Goal: Transaction & Acquisition: Subscribe to service/newsletter

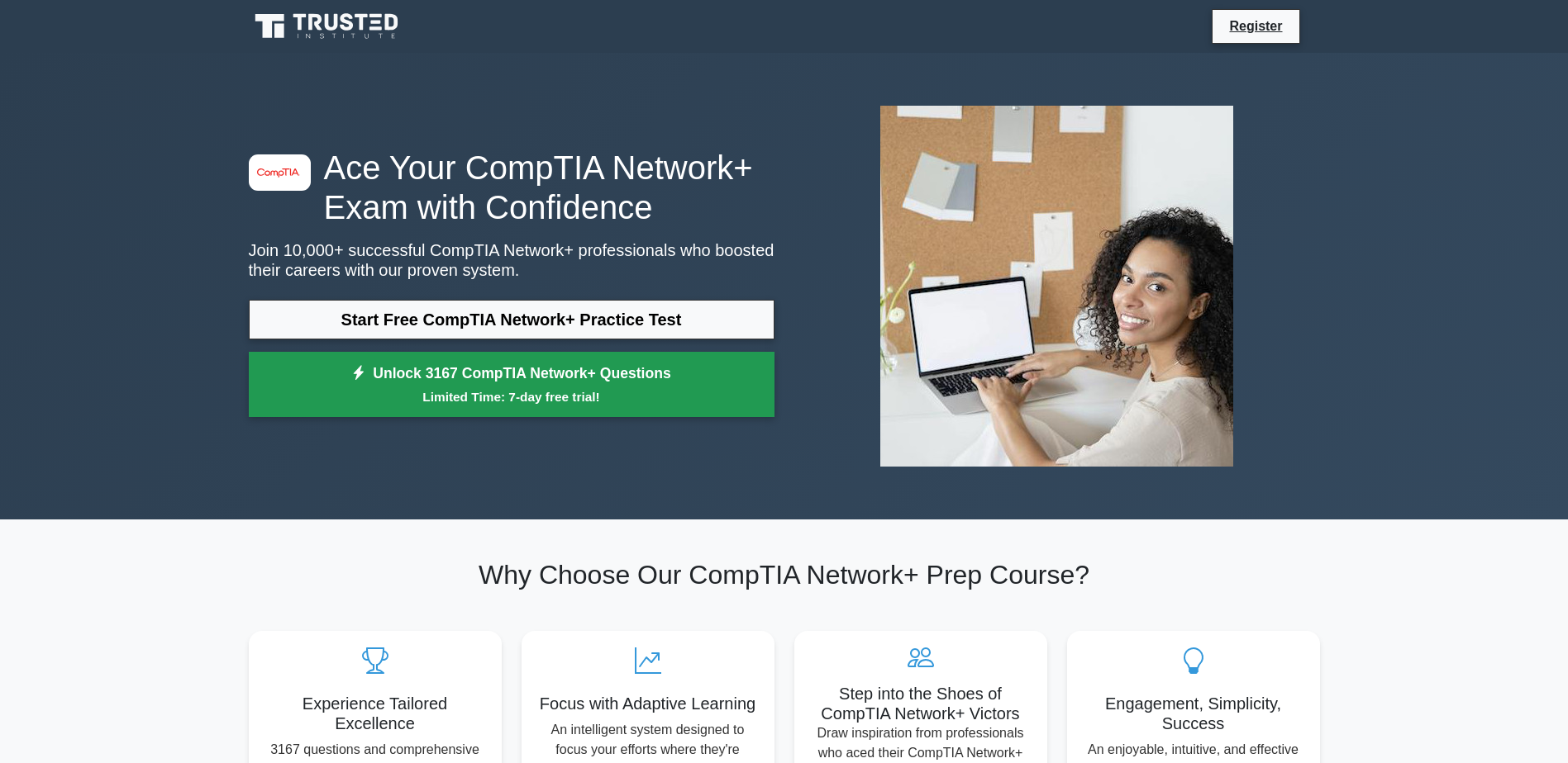
click at [572, 390] on small "Limited Time: 7-day free trial!" at bounding box center [511, 397] width 484 height 19
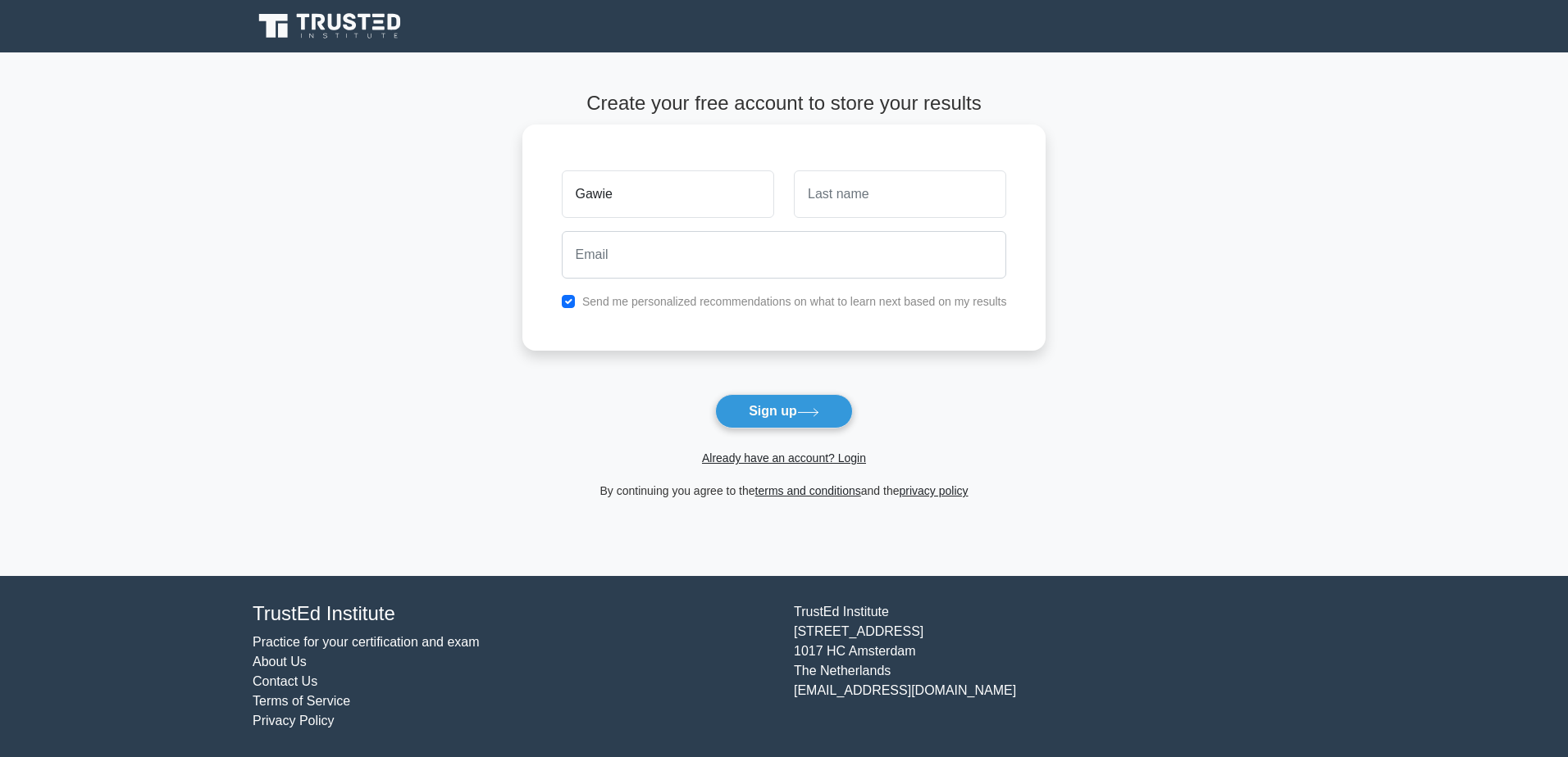
type input "Gawie"
type input "Pelser"
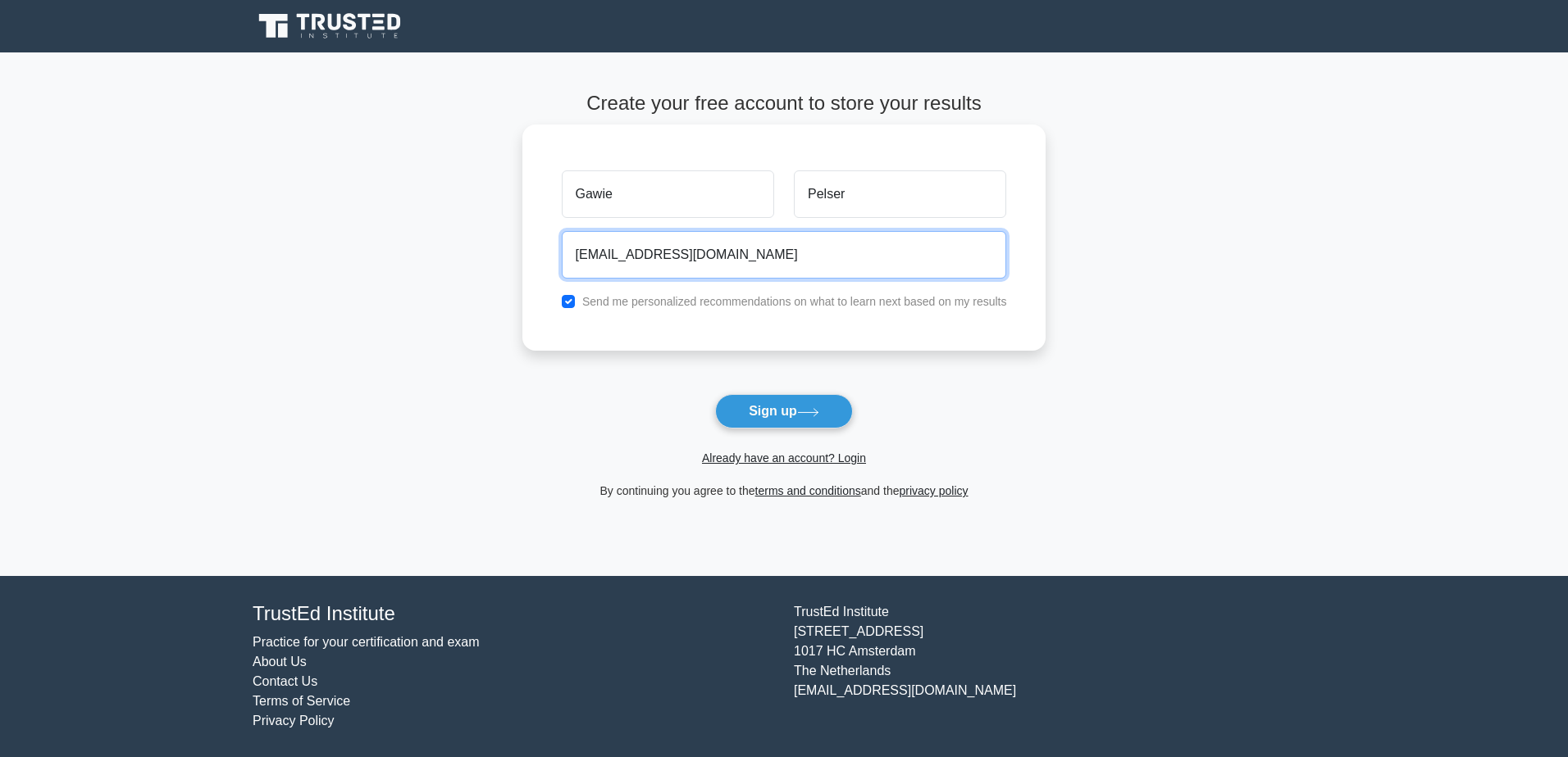
type input "[EMAIL_ADDRESS][DOMAIN_NAME]"
click at [715, 394] on button "Sign up" at bounding box center [784, 411] width 138 height 34
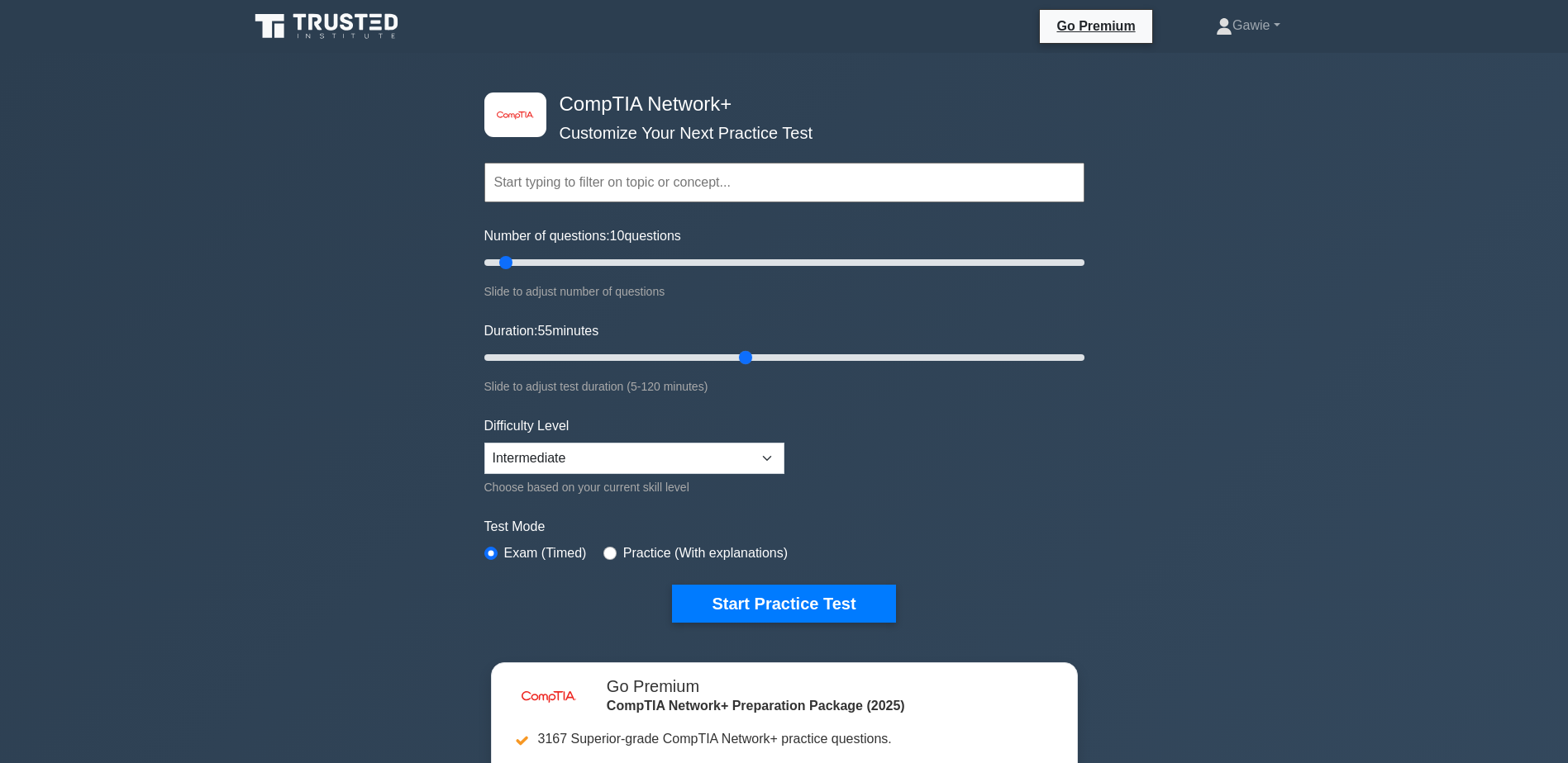
drag, startPoint x: 526, startPoint y: 356, endPoint x: 738, endPoint y: 340, distance: 212.6
type input "55"
click at [738, 348] on input "Duration: 55 minutes" at bounding box center [784, 357] width 600 height 20
drag, startPoint x: 740, startPoint y: 340, endPoint x: 480, endPoint y: 342, distance: 260.0
click at [480, 342] on div "image/svg+xml CompTIA Network+ Customize Your Next Practice Test Topics Network…" at bounding box center [784, 357] width 619 height 610
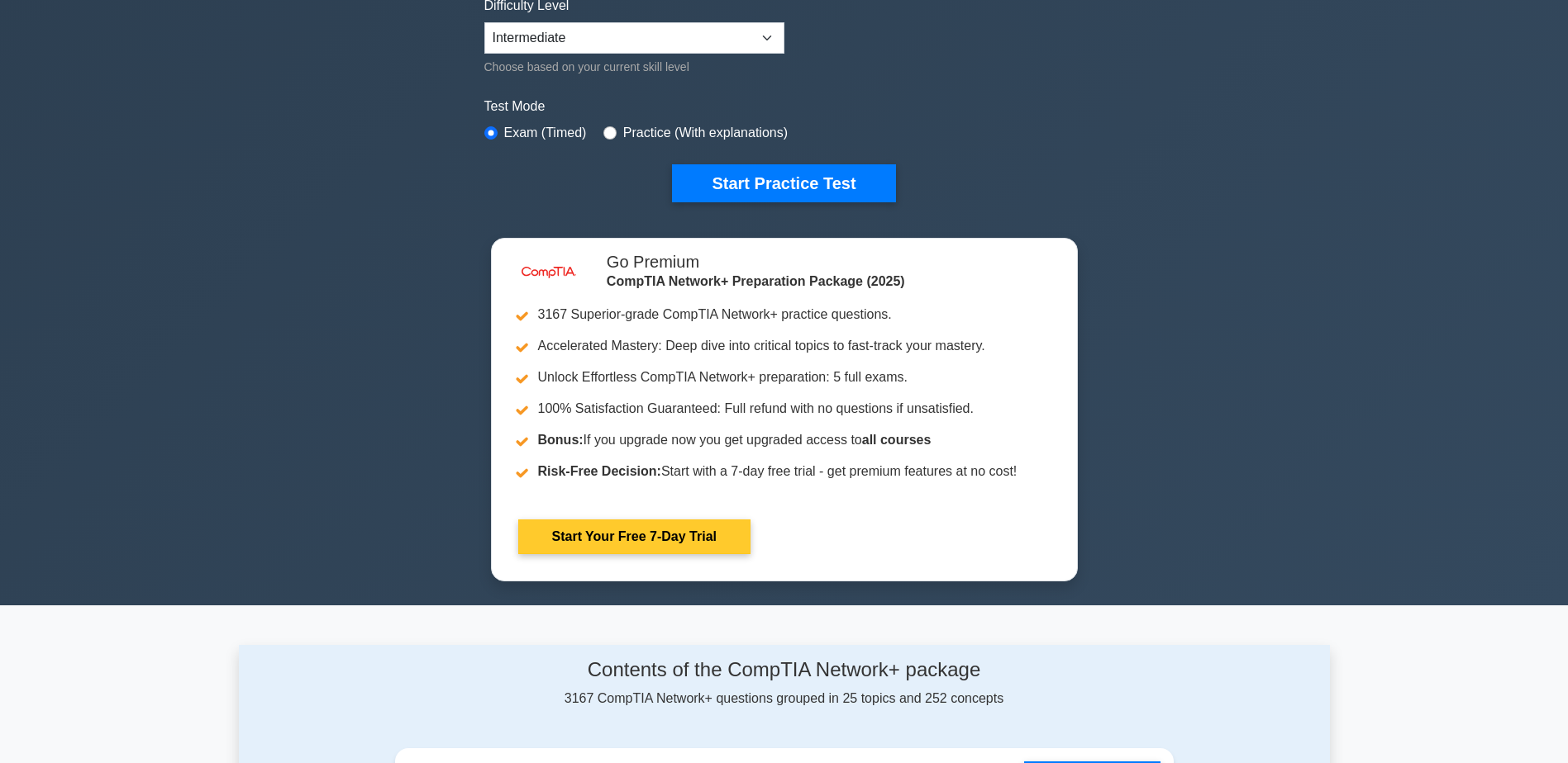
scroll to position [495, 0]
